Goal: Entertainment & Leisure: Consume media (video, audio)

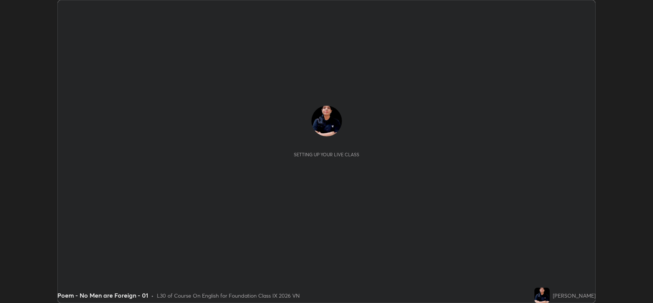
scroll to position [303, 653]
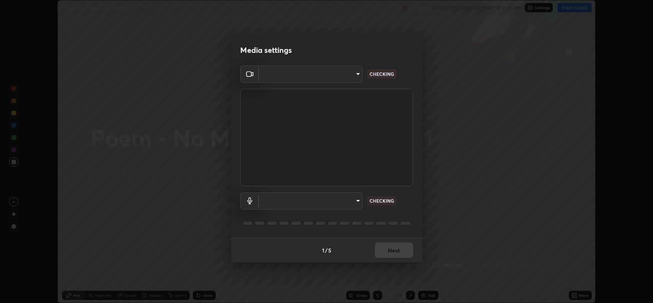
type input "3d3669ab98eb08dfec08fe7205f437c6ca727dbe0dc577df6724b55777633645"
type input "d9901a6431a2261644e2176a95a173659b494592f8df8e4044632e2b5b208f11"
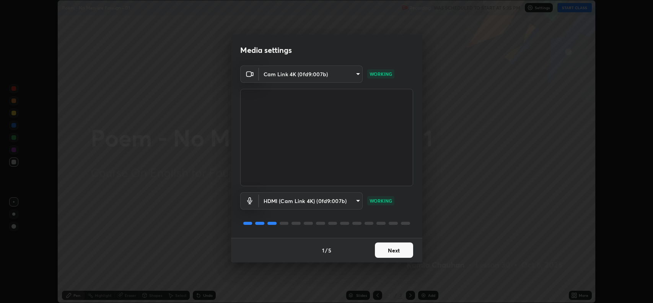
click at [394, 253] on button "Next" at bounding box center [394, 249] width 38 height 15
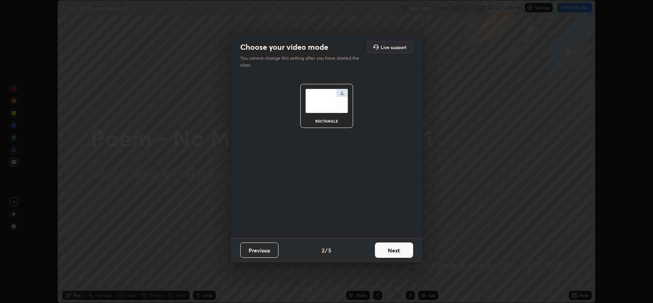
click at [393, 251] on button "Next" at bounding box center [394, 249] width 38 height 15
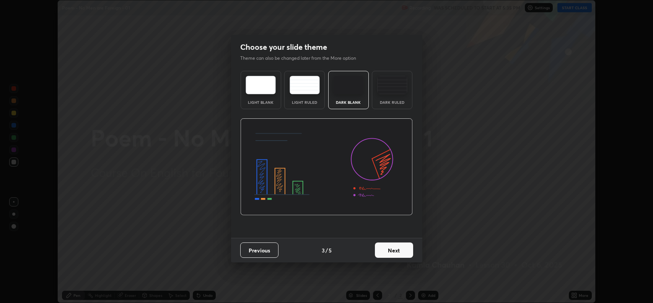
click at [393, 248] on button "Next" at bounding box center [394, 249] width 38 height 15
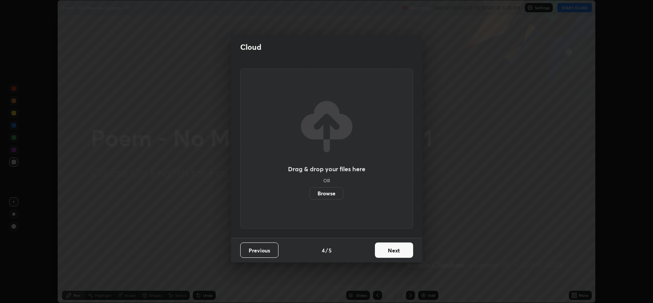
click at [393, 248] on button "Next" at bounding box center [394, 249] width 38 height 15
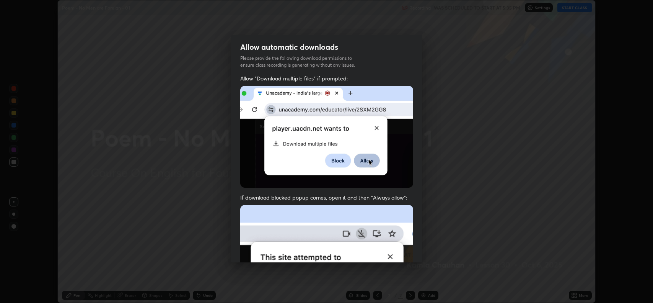
click at [392, 247] on img at bounding box center [326, 288] width 173 height 167
click at [392, 248] on img at bounding box center [326, 288] width 173 height 167
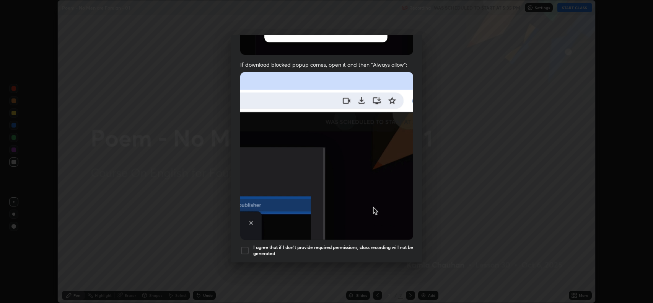
scroll to position [137, 0]
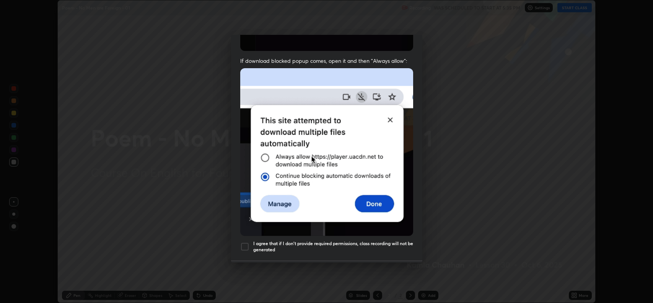
click at [243, 242] on div at bounding box center [244, 246] width 9 height 9
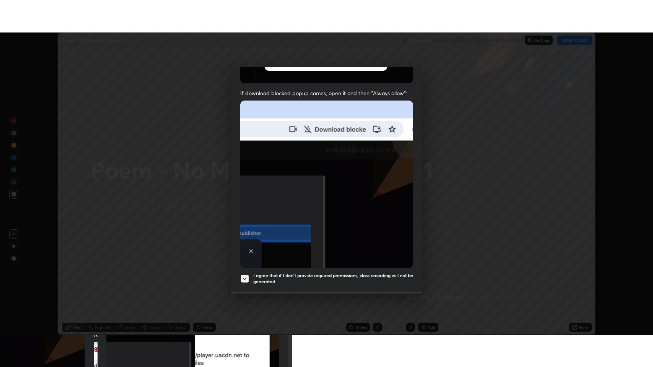
scroll to position [155, 0]
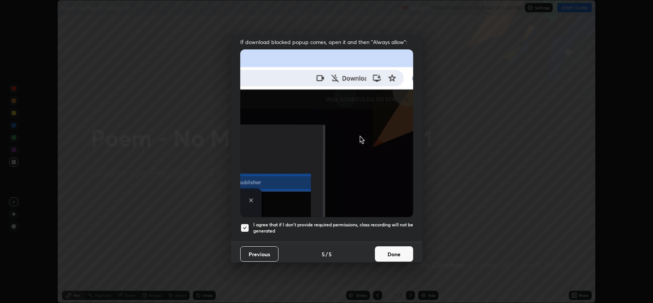
click at [385, 248] on button "Done" at bounding box center [394, 253] width 38 height 15
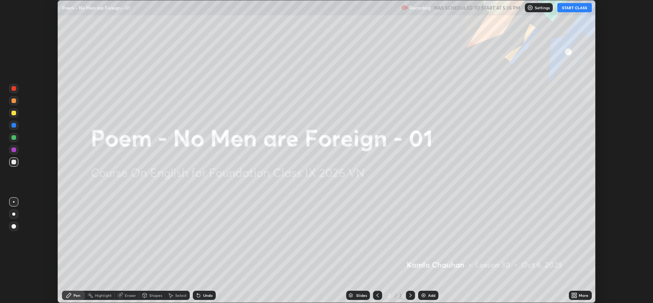
click at [576, 8] on button "START CLASS" at bounding box center [575, 7] width 34 height 9
click at [573, 294] on icon at bounding box center [573, 294] width 2 height 2
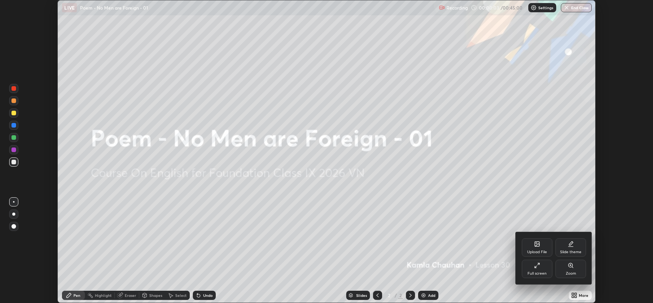
click at [540, 272] on div "Full screen" at bounding box center [537, 273] width 19 height 4
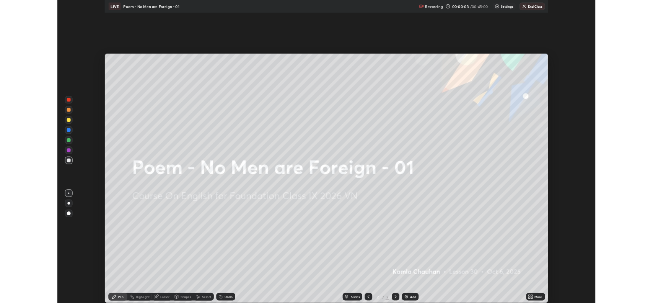
scroll to position [367, 653]
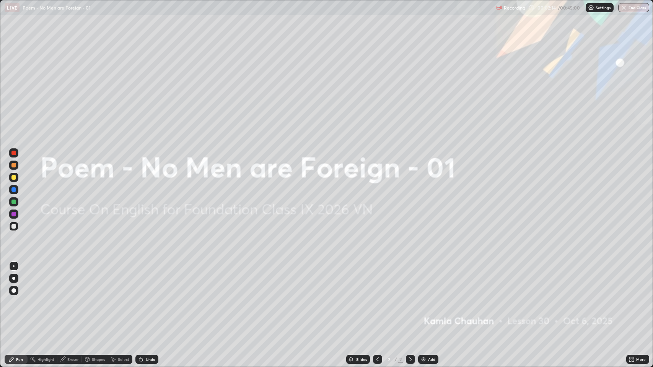
click at [419, 302] on div "Add" at bounding box center [428, 359] width 20 height 9
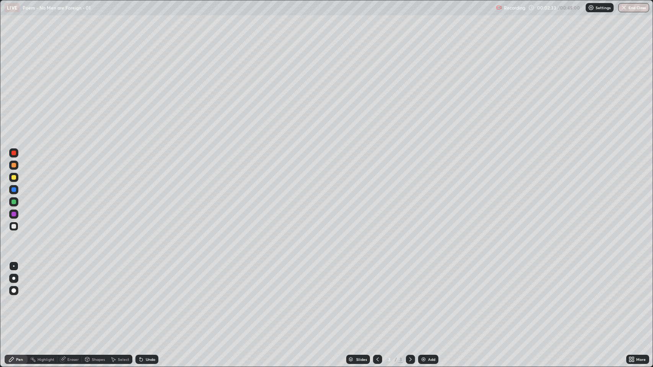
click at [15, 164] on div at bounding box center [13, 165] width 5 height 5
click at [14, 227] on div at bounding box center [13, 226] width 5 height 5
click at [13, 165] on div at bounding box center [13, 165] width 5 height 5
click at [67, 302] on div "Eraser" at bounding box center [69, 359] width 24 height 9
click at [22, 302] on div "Pen" at bounding box center [19, 360] width 7 height 4
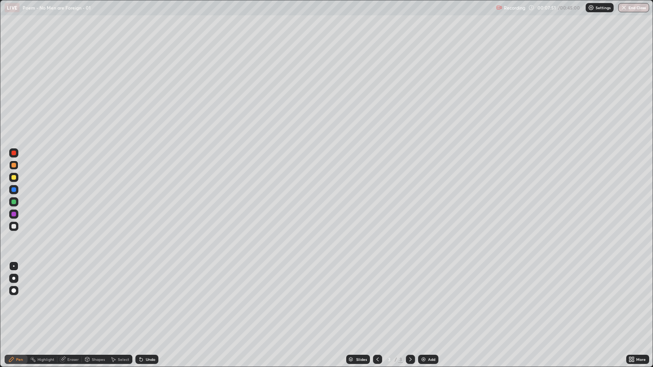
click at [65, 302] on icon at bounding box center [63, 360] width 6 height 6
click at [20, 302] on div "Pen" at bounding box center [19, 360] width 7 height 4
click at [422, 302] on img at bounding box center [424, 360] width 6 height 6
click at [15, 228] on div at bounding box center [13, 226] width 5 height 5
click at [14, 164] on div at bounding box center [13, 165] width 5 height 5
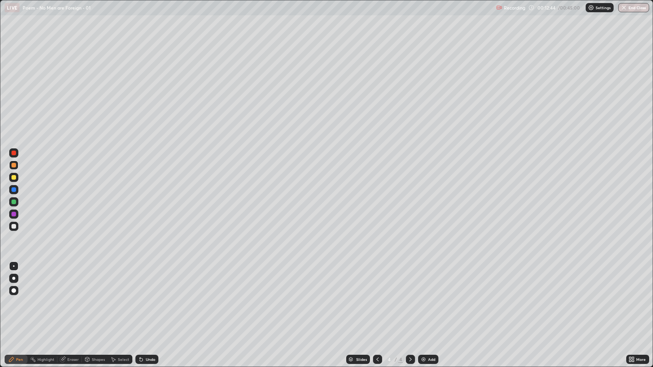
click at [14, 227] on div at bounding box center [13, 226] width 5 height 5
click at [15, 165] on div at bounding box center [13, 165] width 5 height 5
click at [15, 226] on div at bounding box center [13, 226] width 5 height 5
click at [15, 165] on div at bounding box center [13, 165] width 5 height 5
click at [15, 226] on div at bounding box center [13, 226] width 5 height 5
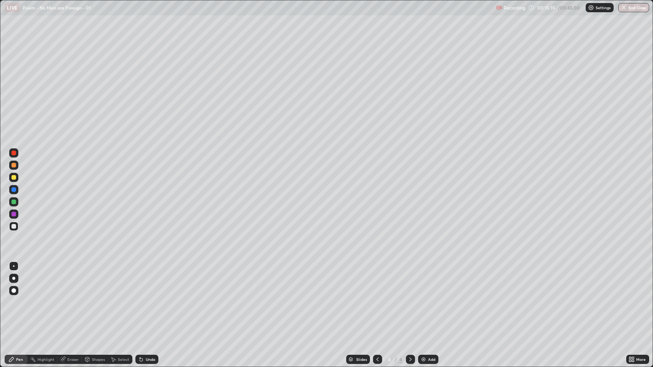
click at [15, 164] on div at bounding box center [13, 165] width 5 height 5
click at [14, 227] on div at bounding box center [13, 226] width 5 height 5
click at [423, 302] on img at bounding box center [424, 360] width 6 height 6
click at [14, 227] on div at bounding box center [13, 226] width 5 height 5
click at [14, 167] on div at bounding box center [13, 165] width 5 height 5
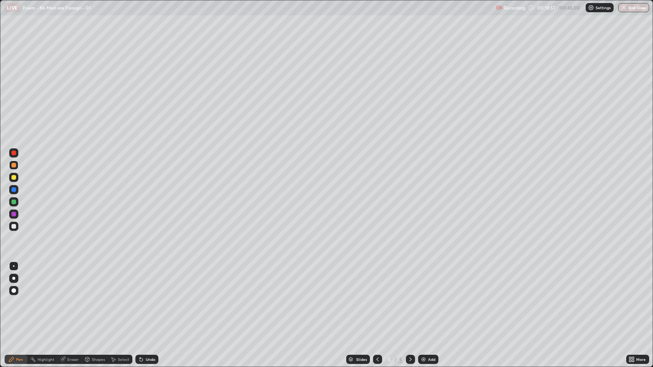
click at [15, 227] on div at bounding box center [13, 226] width 5 height 5
click at [15, 164] on div at bounding box center [13, 165] width 5 height 5
click at [624, 8] on img "button" at bounding box center [625, 8] width 6 height 6
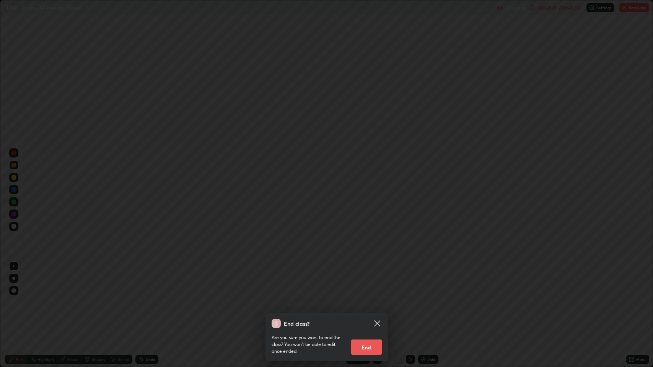
click at [364, 302] on button "End" at bounding box center [366, 347] width 31 height 15
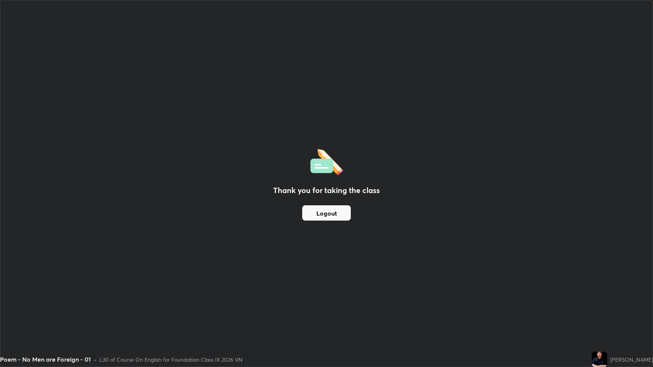
click at [312, 54] on div "Thank you for taking the class Logout" at bounding box center [326, 183] width 653 height 367
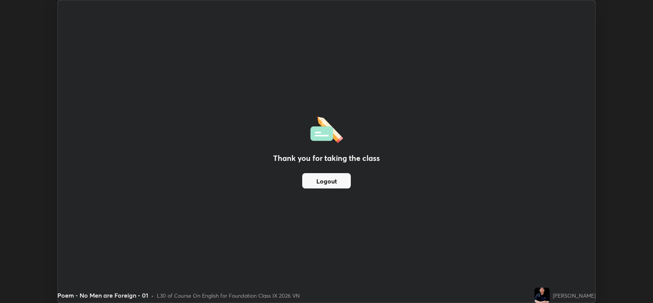
scroll to position [37969, 37618]
